Goal: Task Accomplishment & Management: Complete application form

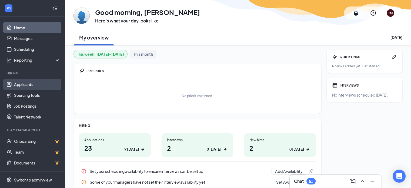
click at [20, 87] on link "Applicants" at bounding box center [37, 84] width 46 height 11
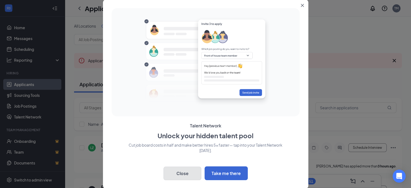
click at [190, 175] on button "Close" at bounding box center [183, 174] width 38 height 14
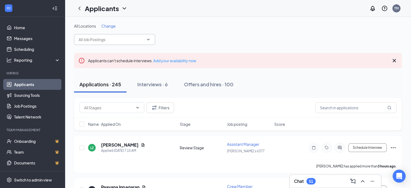
click at [101, 39] on input "text" at bounding box center [111, 40] width 65 height 6
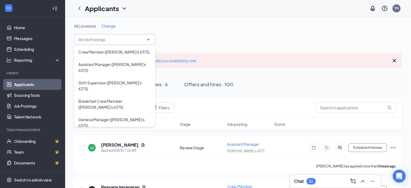
click at [236, 43] on div "All Locations Change" at bounding box center [238, 34] width 328 height 22
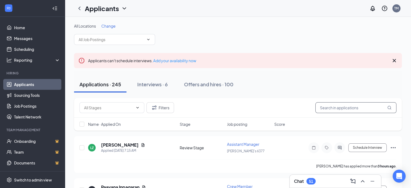
click at [335, 108] on input "text" at bounding box center [356, 107] width 81 height 11
type input "[PERSON_NAME]"
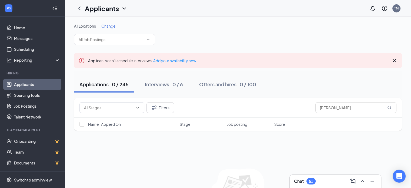
click at [115, 11] on h1 "Applicants" at bounding box center [102, 8] width 34 height 9
click at [113, 21] on link "Applicants" at bounding box center [117, 23] width 58 height 5
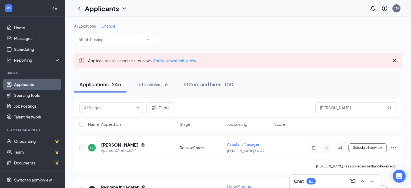
click at [392, 62] on icon "Cross" at bounding box center [394, 60] width 6 height 6
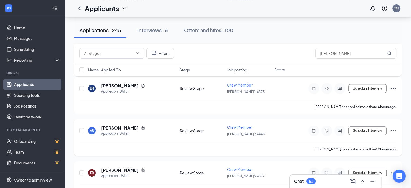
scroll to position [270, 0]
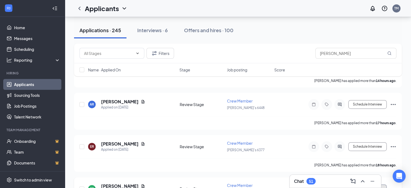
click at [383, 184] on button "Schedule Interview" at bounding box center [368, 188] width 38 height 9
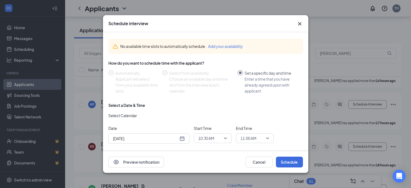
click at [298, 24] on icon "Cross" at bounding box center [300, 24] width 6 height 6
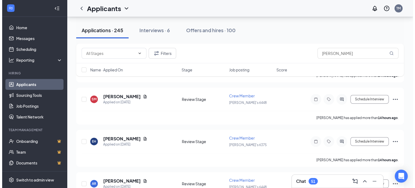
scroll to position [189, 0]
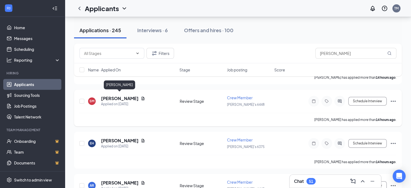
click at [117, 95] on h5 "[PERSON_NAME]" at bounding box center [120, 98] width 38 height 6
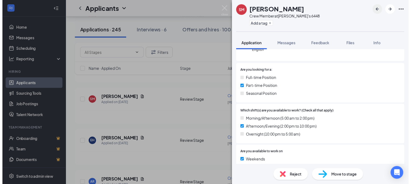
scroll to position [54, 0]
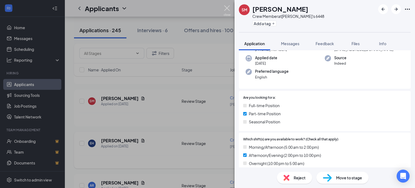
drag, startPoint x: 226, startPoint y: 10, endPoint x: 171, endPoint y: 137, distance: 138.4
click at [226, 11] on img at bounding box center [227, 10] width 7 height 11
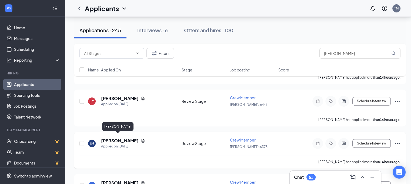
click at [113, 139] on h5 "[PERSON_NAME]" at bounding box center [120, 141] width 38 height 6
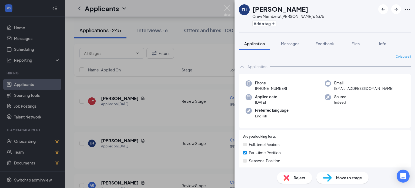
click at [231, 9] on div "EH [PERSON_NAME] Crew Member at [PERSON_NAME]'s 6375 Add a tag Application Mess…" at bounding box center [207, 94] width 415 height 188
click at [228, 10] on div "Applicants TM" at bounding box center [240, 8] width 350 height 17
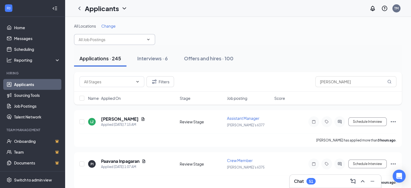
click at [150, 41] on icon "ChevronDown" at bounding box center [148, 39] width 4 height 4
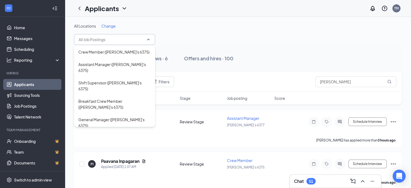
click at [149, 38] on icon "ChevronUp" at bounding box center [148, 39] width 4 height 4
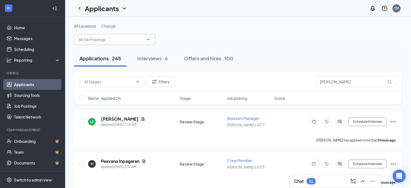
click at [149, 38] on icon "ChevronDown" at bounding box center [148, 39] width 4 height 4
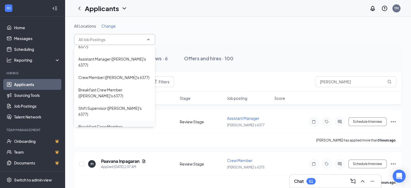
scroll to position [98, 0]
click at [118, 141] on div "Crew Member ([PERSON_NAME]'s 6448)" at bounding box center [113, 144] width 71 height 6
type input "Crew Member ([PERSON_NAME]'s 6448)"
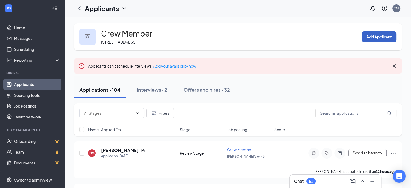
click at [378, 38] on button "Add Applicant" at bounding box center [379, 36] width 35 height 11
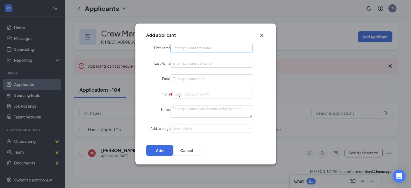
click at [186, 49] on input "First Name" at bounding box center [212, 48] width 82 height 9
click at [186, 49] on input "Sangiita" at bounding box center [212, 48] width 82 height 9
click at [195, 49] on input "Sangiita" at bounding box center [212, 48] width 82 height 9
type input "[PERSON_NAME]"
type input "Kothari"
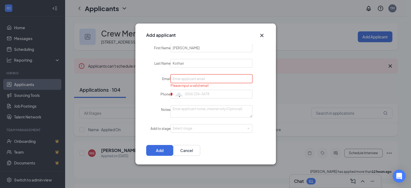
paste input "[EMAIL_ADDRESS][DOMAIN_NAME]"
type input "[EMAIL_ADDRESS][DOMAIN_NAME]"
click at [198, 96] on input "Phone" at bounding box center [212, 94] width 82 height 9
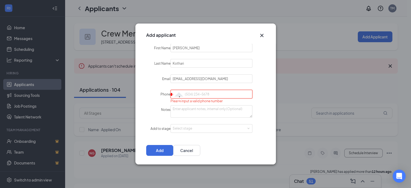
paste input "[PHONE_NUMBER]"
type input "[PHONE_NUMBER]"
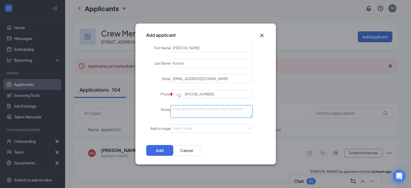
click at [201, 116] on textarea "Notes" at bounding box center [212, 111] width 82 height 12
click at [189, 131] on div "Select stage" at bounding box center [210, 128] width 75 height 5
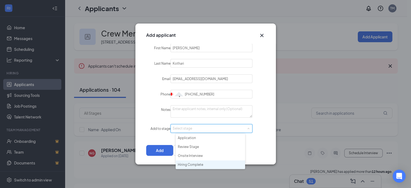
click at [185, 166] on li "Hiring Complete" at bounding box center [210, 164] width 69 height 9
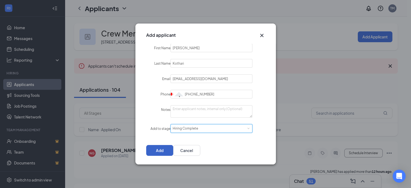
drag, startPoint x: 251, startPoint y: 150, endPoint x: 245, endPoint y: 152, distance: 6.7
click at [173, 150] on button "Add" at bounding box center [159, 150] width 27 height 11
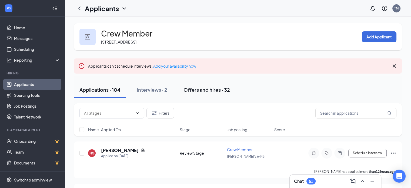
click at [214, 91] on div "Offers and hires · 32" at bounding box center [207, 89] width 47 height 7
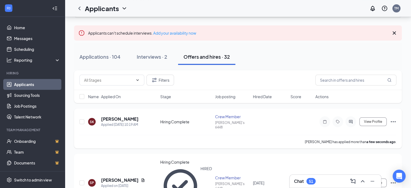
scroll to position [54, 0]
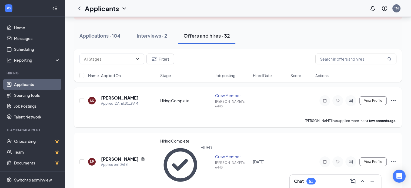
click at [396, 100] on icon "Ellipses" at bounding box center [393, 100] width 5 height 1
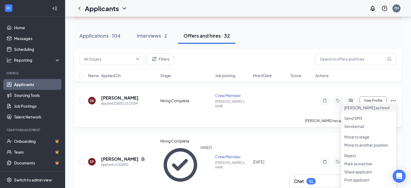
click at [354, 110] on p "[PERSON_NAME] as hired" at bounding box center [369, 107] width 49 height 5
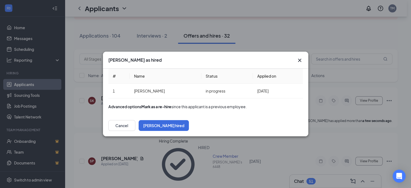
click at [141, 109] on button "button" at bounding box center [141, 106] width 0 height 5
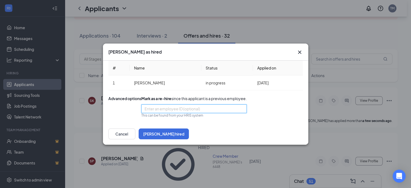
click at [170, 113] on input "text" at bounding box center [193, 108] width 105 height 9
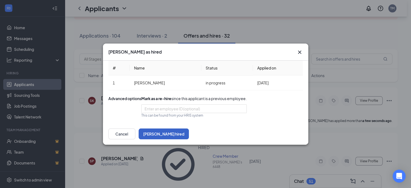
click at [189, 139] on button "[PERSON_NAME] hired" at bounding box center [164, 133] width 50 height 11
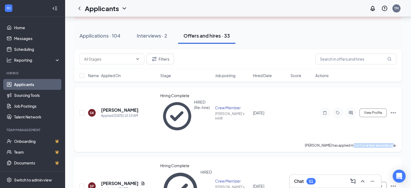
drag, startPoint x: 349, startPoint y: 117, endPoint x: 394, endPoint y: 116, distance: 44.4
click at [394, 143] on p "[PERSON_NAME] has applied more than a few seconds ago ." at bounding box center [351, 145] width 92 height 5
click at [392, 143] on b "a few seconds ago" at bounding box center [381, 145] width 29 height 4
click at [344, 143] on p "[PERSON_NAME] has applied more than a few seconds ago ." at bounding box center [351, 145] width 92 height 5
click at [391, 112] on icon "Ellipses" at bounding box center [393, 112] width 5 height 1
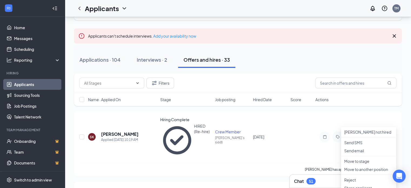
scroll to position [27, 0]
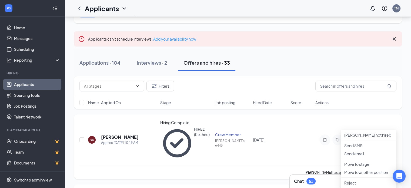
click at [180, 165] on div "[PERSON_NAME] has applied more than a few seconds ago ." at bounding box center [238, 172] width 317 height 14
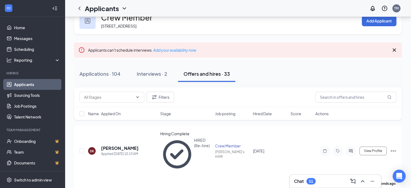
scroll to position [0, 0]
